Goal: Navigation & Orientation: Understand site structure

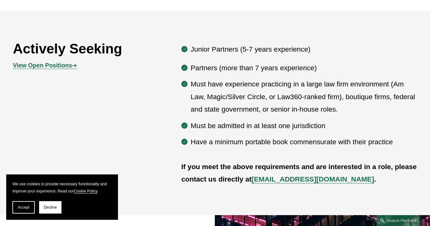
scroll to position [309, 0]
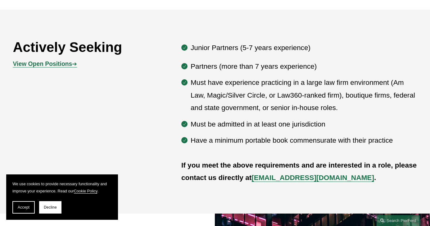
click at [57, 65] on strong "View Open Positions" at bounding box center [42, 64] width 59 height 7
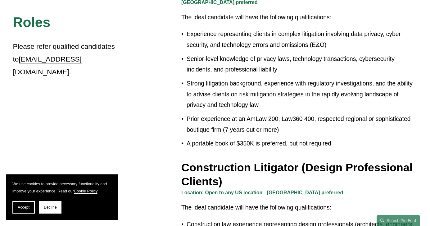
scroll to position [227, 0]
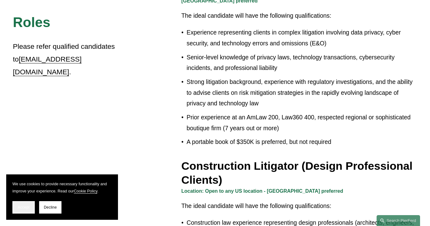
click at [25, 206] on span "Accept" at bounding box center [24, 207] width 12 height 4
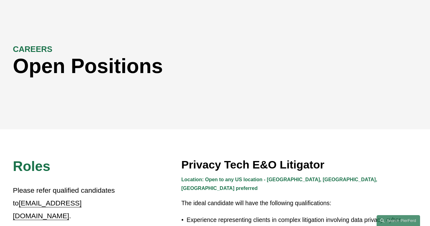
scroll to position [0, 0]
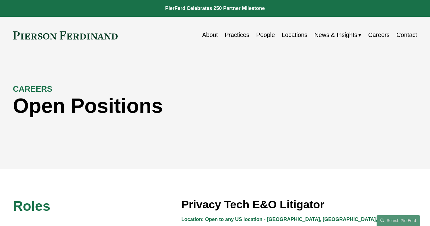
click at [265, 36] on link "People" at bounding box center [265, 35] width 19 height 12
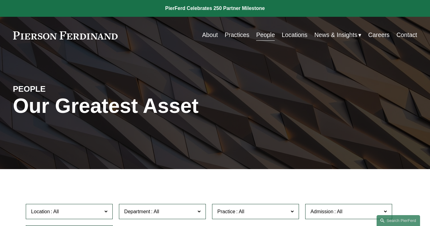
click at [237, 35] on link "Practices" at bounding box center [237, 35] width 25 height 12
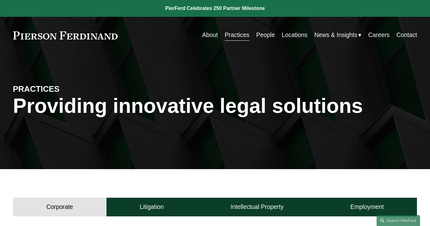
click at [209, 34] on link "About" at bounding box center [210, 35] width 16 height 12
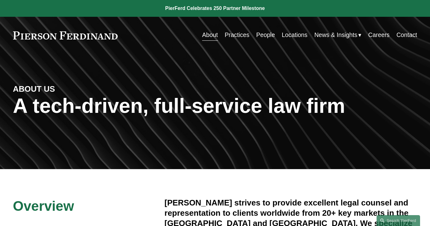
click at [382, 36] on link "Careers" at bounding box center [379, 35] width 21 height 12
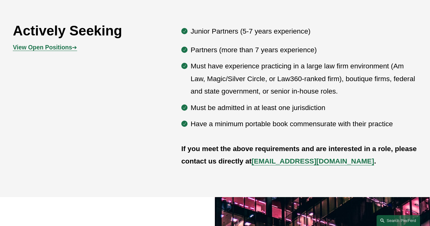
scroll to position [328, 0]
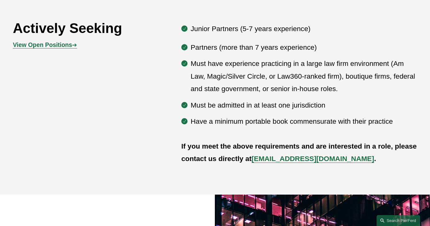
click at [62, 47] on strong "View Open Positions" at bounding box center [42, 45] width 59 height 7
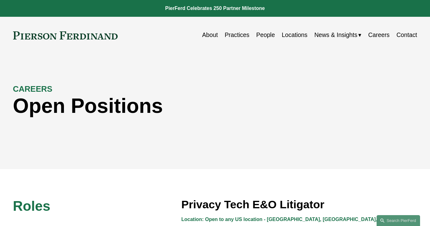
click at [405, 36] on link "Contact" at bounding box center [407, 35] width 21 height 12
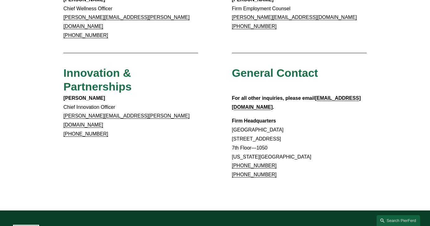
scroll to position [499, 0]
